Goal: Find specific page/section: Find specific page/section

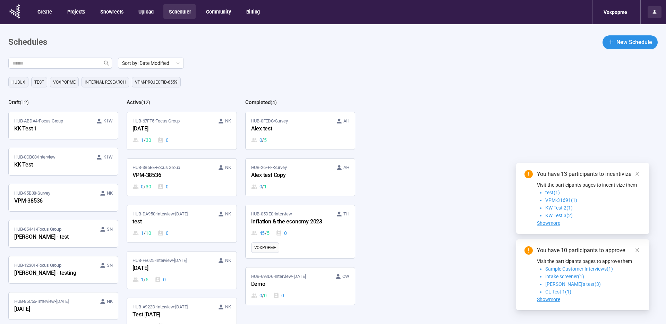
click at [654, 14] on icon at bounding box center [655, 12] width 6 height 6
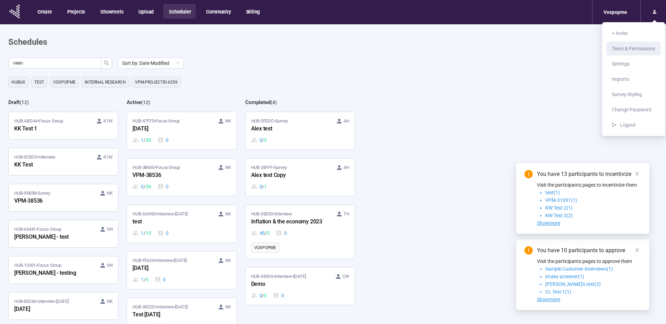
click at [626, 51] on span "Team & Permissions" at bounding box center [633, 49] width 43 height 6
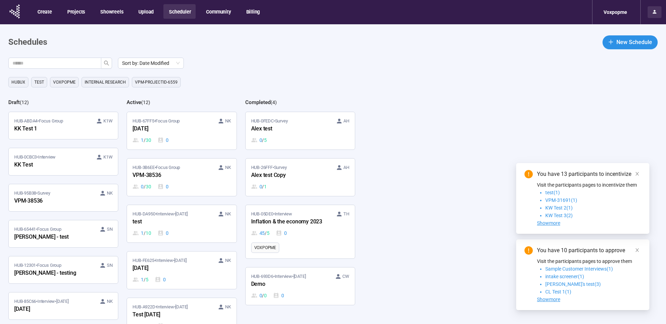
click at [655, 14] on icon at bounding box center [655, 12] width 6 height 6
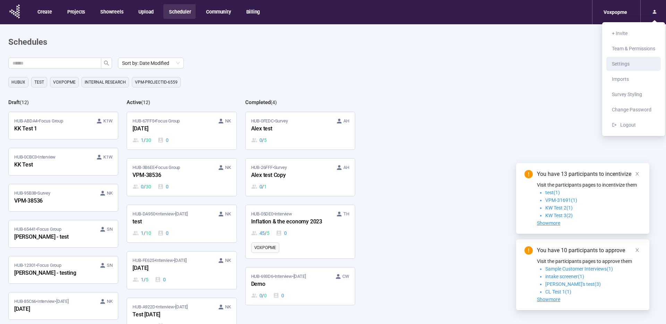
click at [625, 65] on span "Settings" at bounding box center [621, 64] width 18 height 6
